Goal: Task Accomplishment & Management: Complete application form

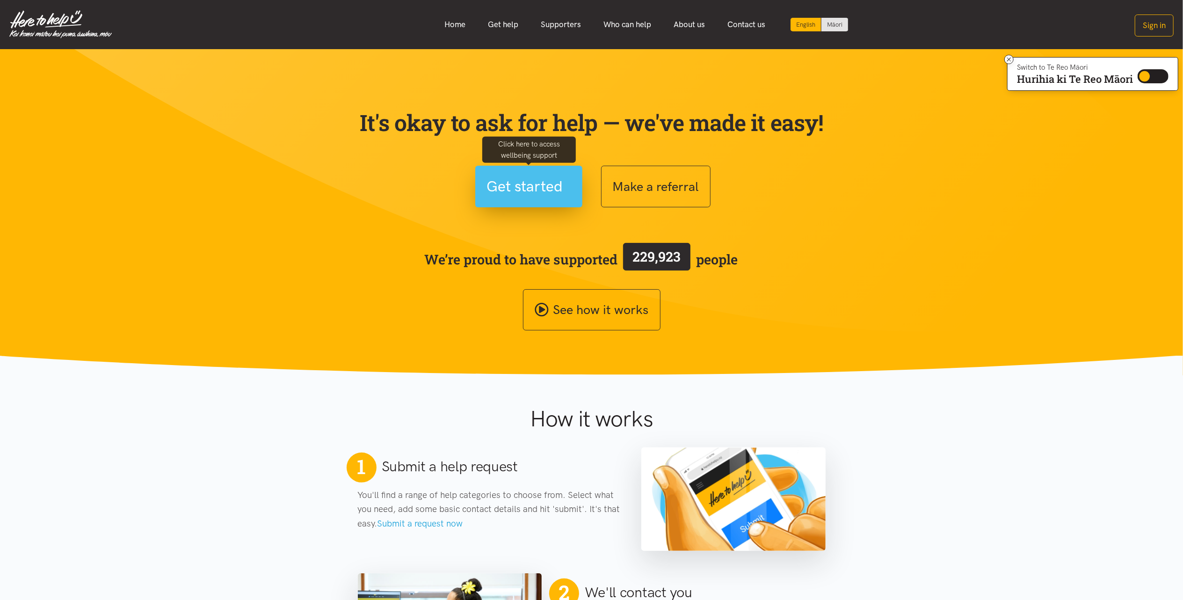
click at [520, 186] on span "Get started" at bounding box center [525, 186] width 76 height 24
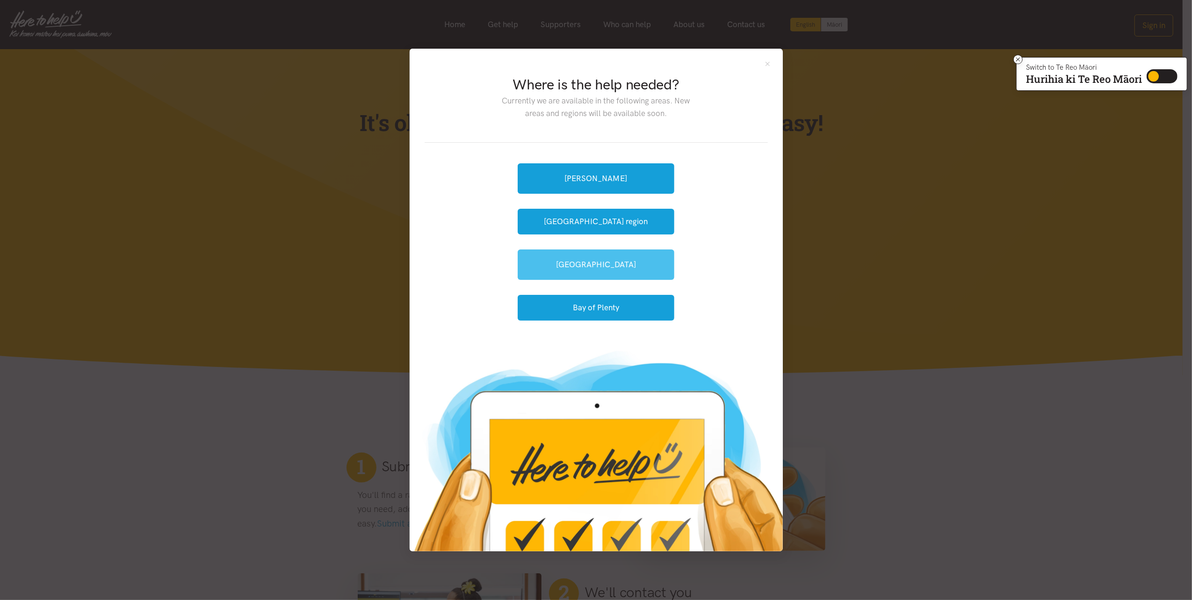
click at [595, 267] on link "[GEOGRAPHIC_DATA]" at bounding box center [596, 264] width 157 height 30
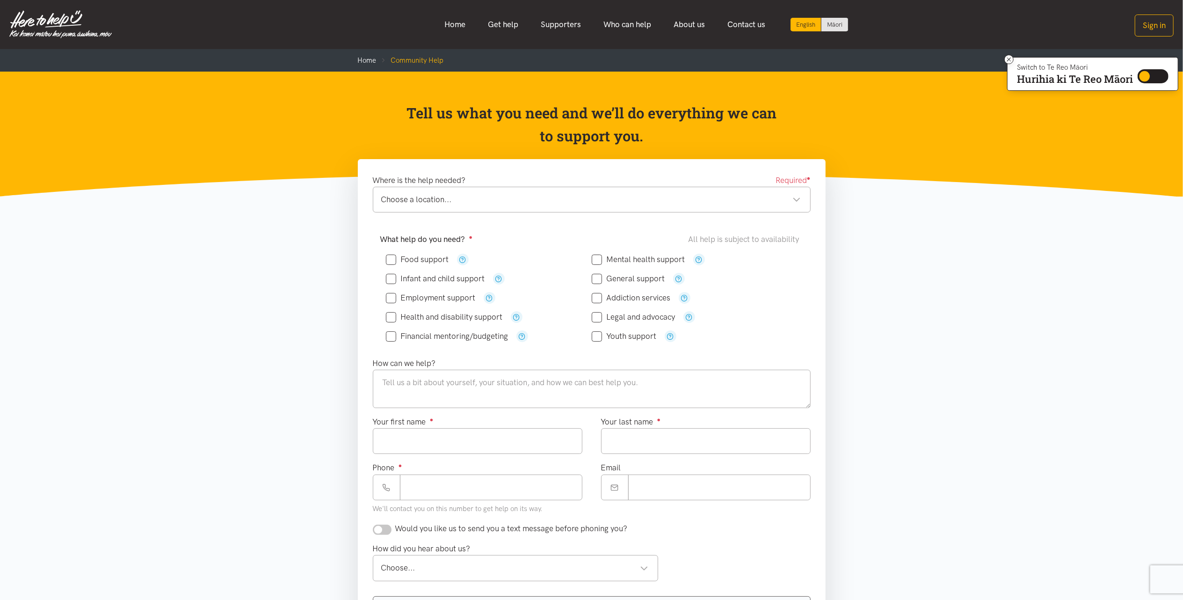
click at [796, 199] on div "Choose a location..." at bounding box center [590, 199] width 419 height 13
click at [390, 337] on input "Financial mentoring/budgeting" at bounding box center [447, 336] width 123 height 8
checkbox input "true"
click at [486, 387] on textarea at bounding box center [592, 388] width 438 height 38
type textarea "Needing support to make weekly budget. Debt consolidation."
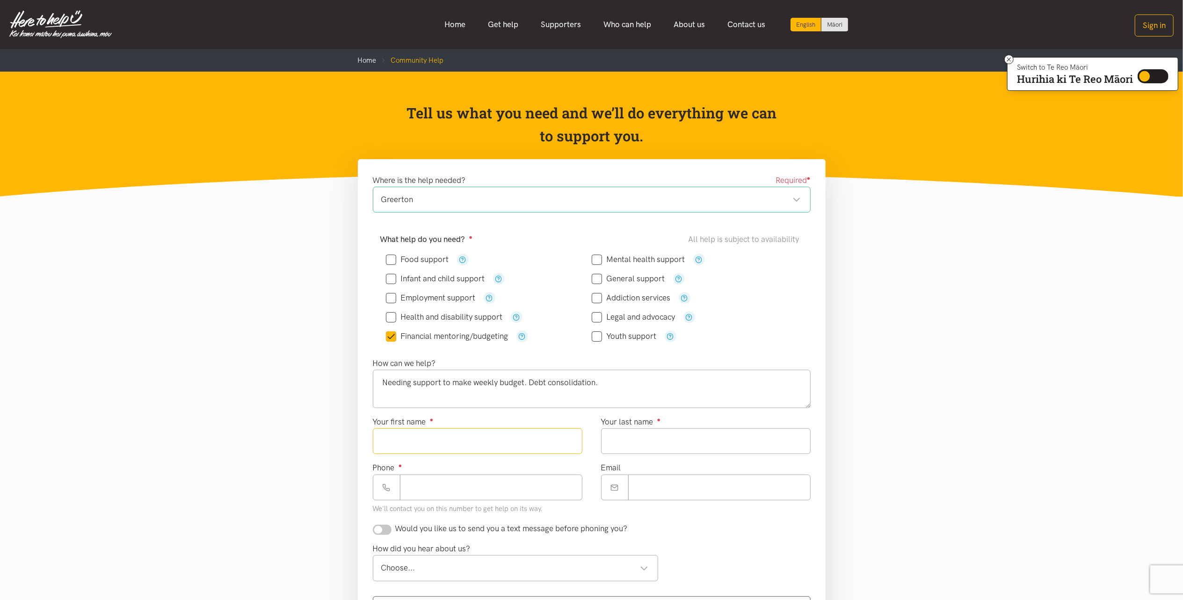
click at [509, 442] on input "Your first name ●" at bounding box center [477, 441] width 209 height 26
type input "*****"
click at [620, 449] on input "Your last name ●" at bounding box center [705, 441] width 209 height 26
type input "******"
click at [497, 484] on input "Phone ●" at bounding box center [491, 487] width 182 height 26
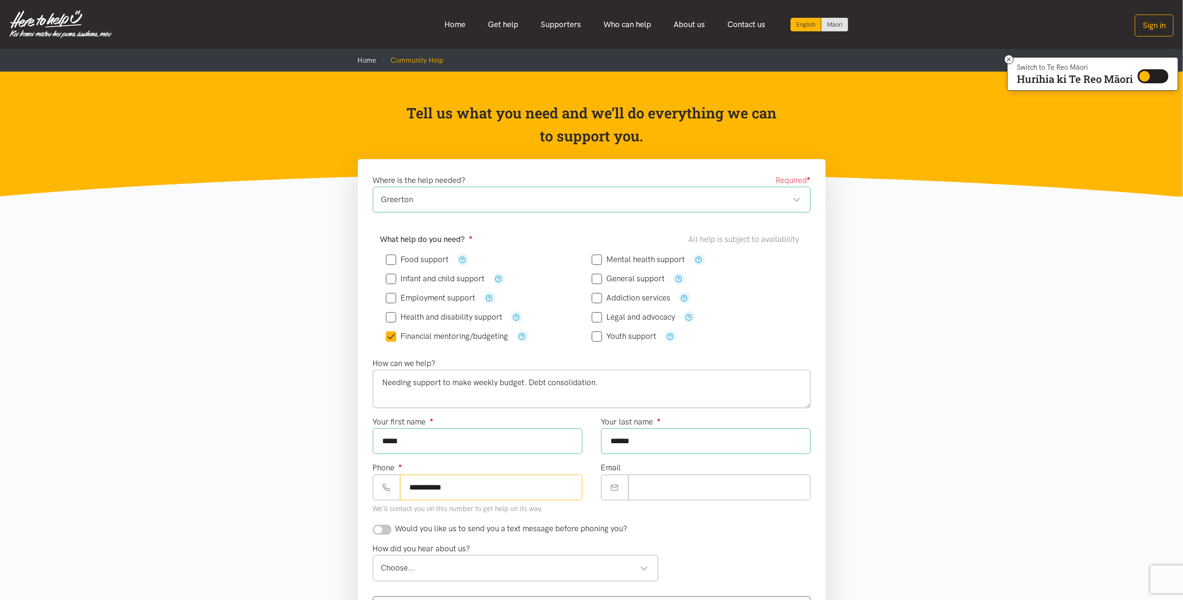
type input "**********"
click at [658, 491] on input "Email" at bounding box center [719, 487] width 182 height 26
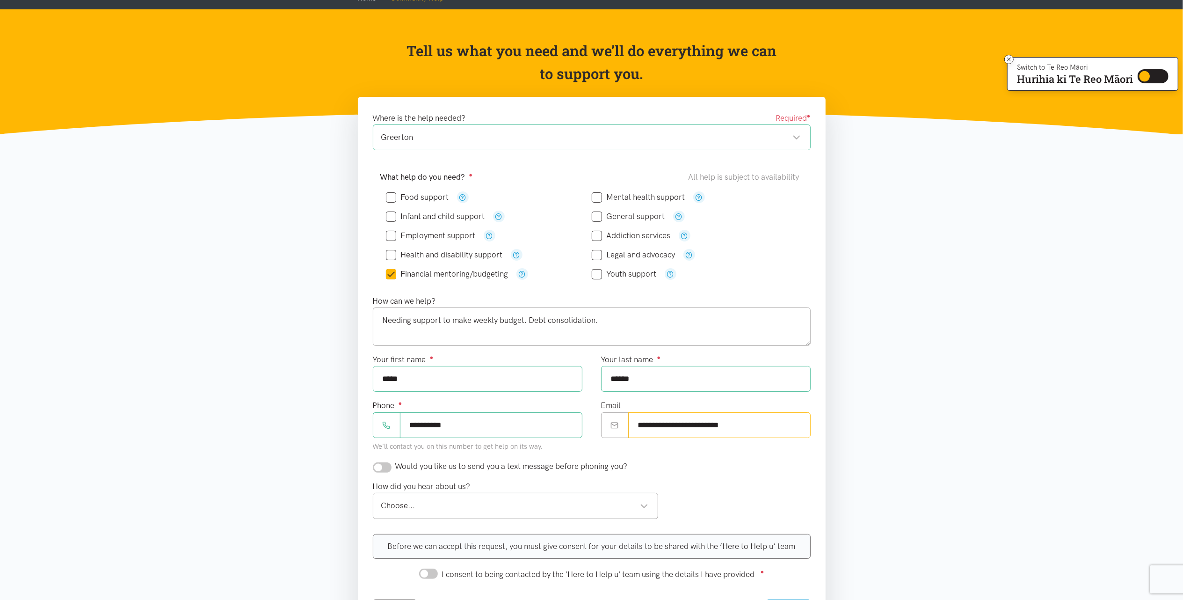
type input "**********"
click at [378, 470] on input "checkbox" at bounding box center [382, 467] width 19 height 10
checkbox input "true"
click at [646, 511] on div "Choose..." at bounding box center [514, 505] width 267 height 13
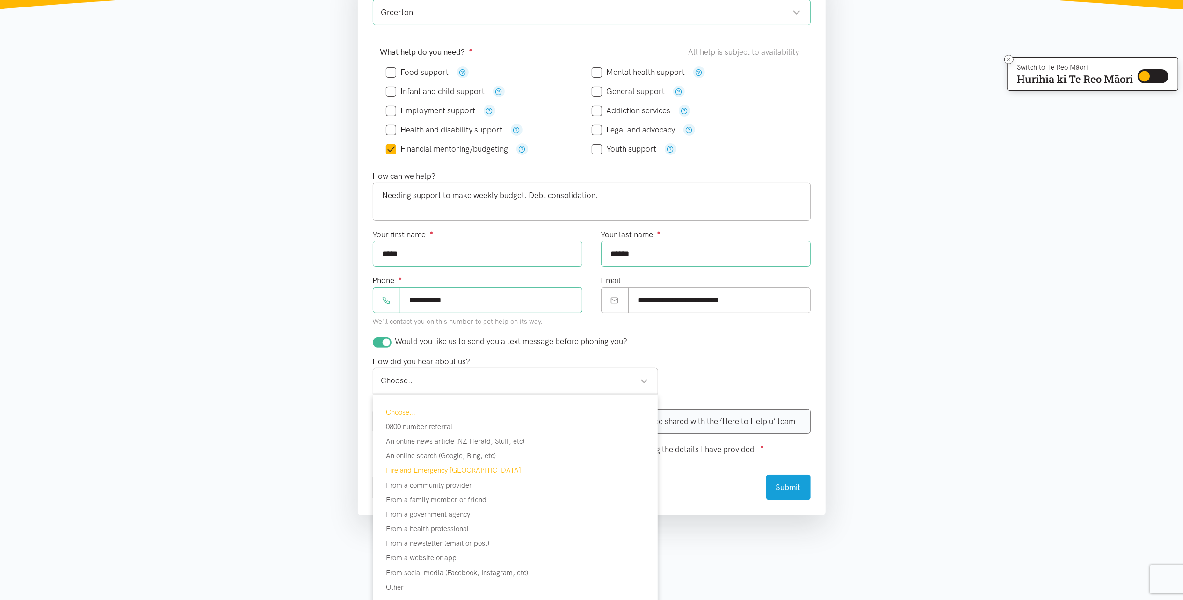
scroll to position [249, 0]
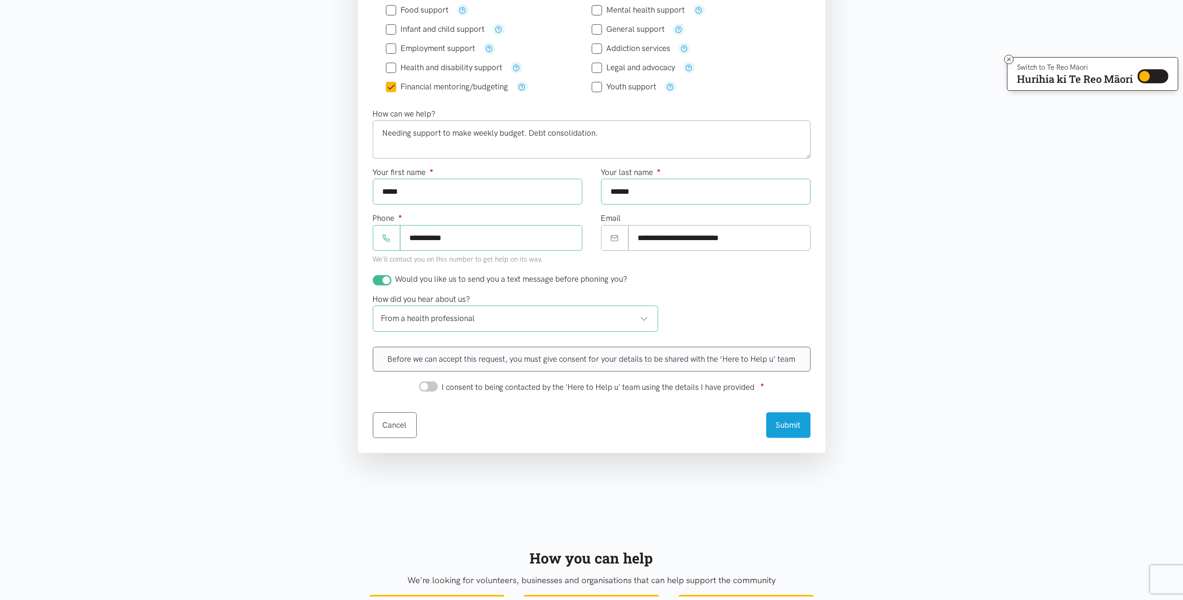
click at [423, 390] on input "I consent to being contacted by the 'Here to Help u' team using the details I h…" at bounding box center [428, 386] width 19 height 10
checkbox input "true"
click at [782, 430] on button "Submit" at bounding box center [788, 424] width 44 height 26
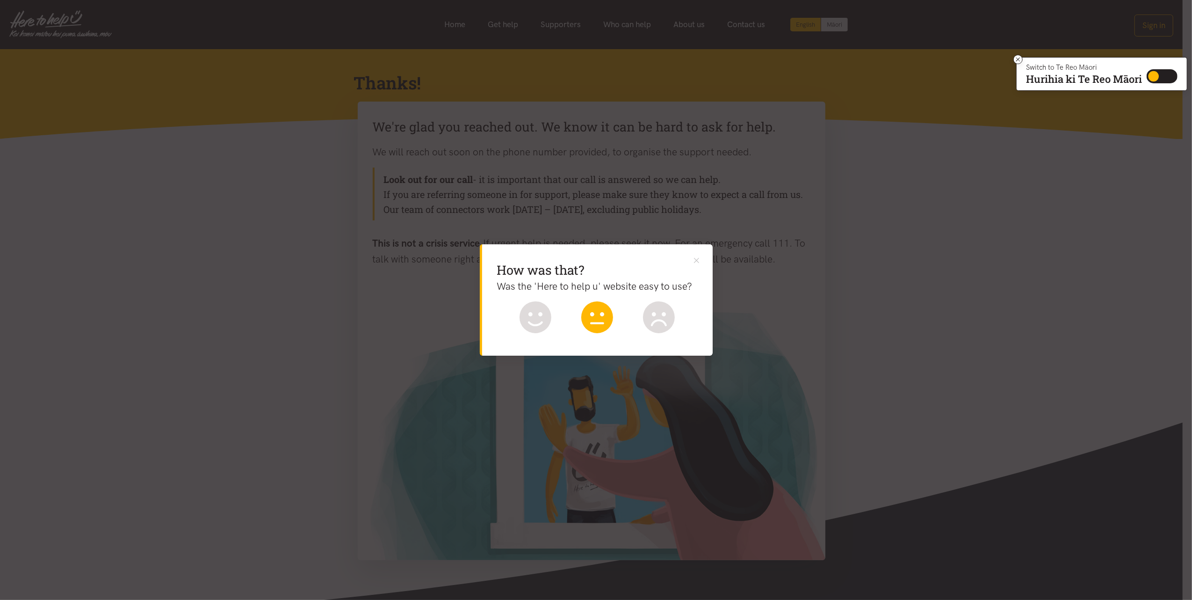
click at [595, 320] on icon at bounding box center [597, 317] width 32 height 32
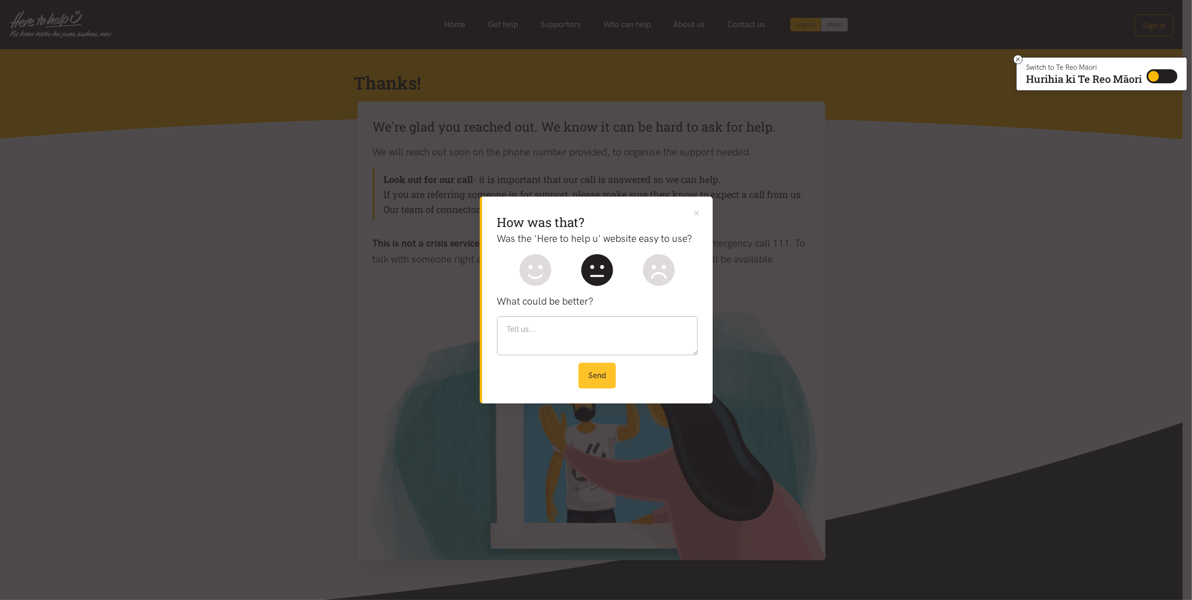
click at [605, 376] on button "Send" at bounding box center [596, 375] width 37 height 26
